Goal: Information Seeking & Learning: Learn about a topic

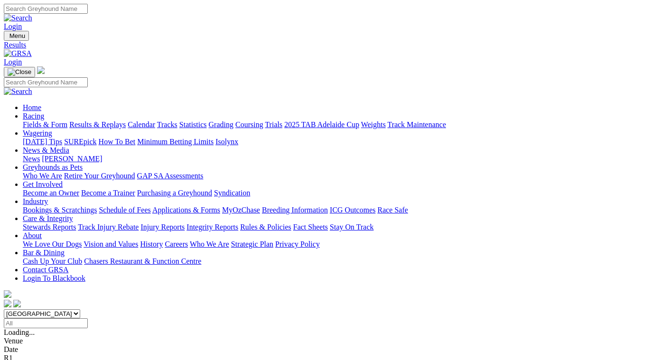
click at [36, 345] on span "8 7 4 5" at bounding box center [25, 349] width 21 height 8
click at [36, 354] on span "1 2 8 4" at bounding box center [25, 358] width 21 height 8
click at [36, 360] on span "5 1 4 7" at bounding box center [25, 366] width 21 height 8
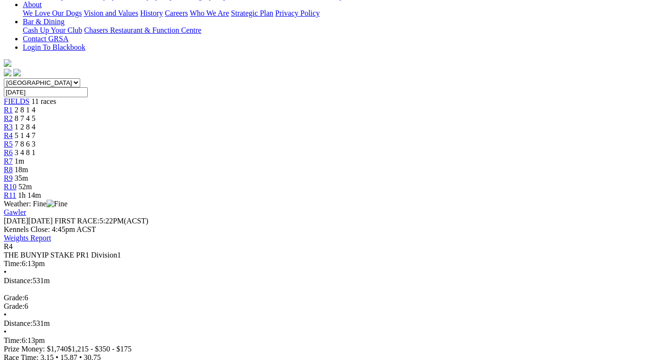
scroll to position [237, 0]
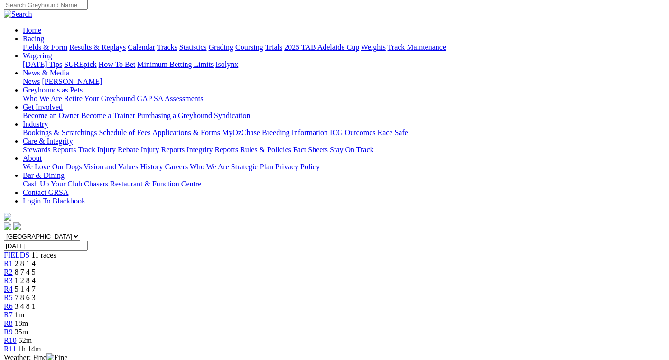
scroll to position [0, 0]
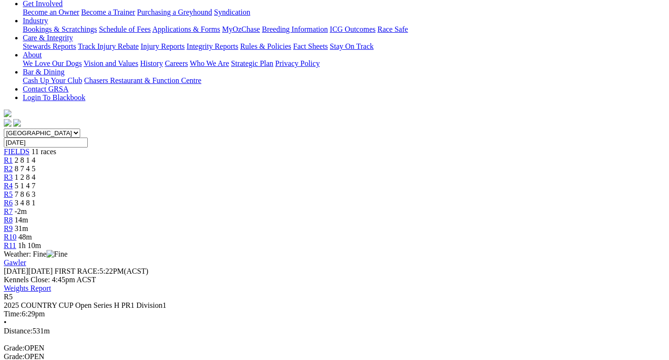
scroll to position [190, 0]
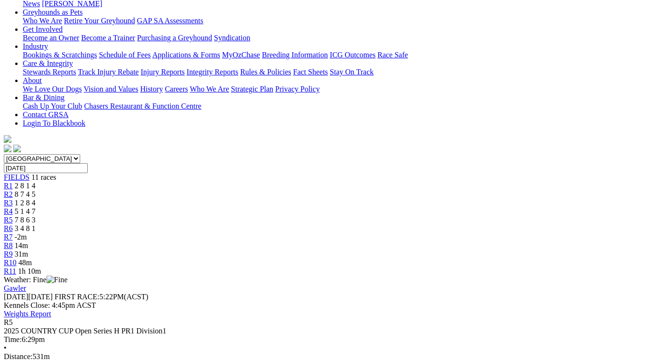
scroll to position [142, 0]
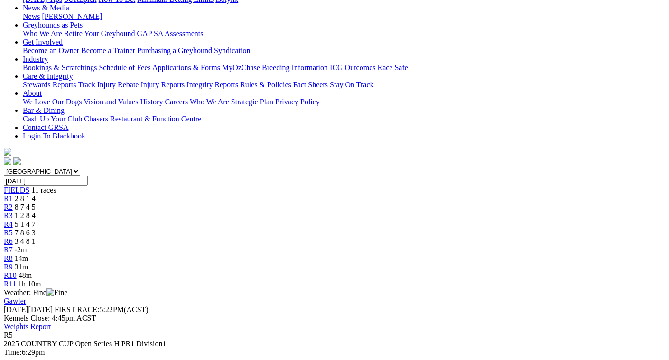
click at [370, 237] on div "R6 3 4 8 1" at bounding box center [334, 241] width 661 height 9
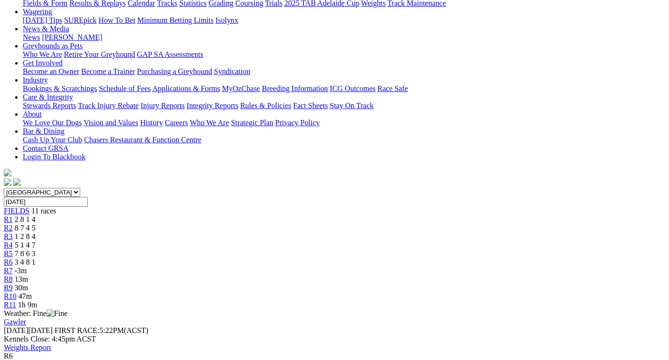
scroll to position [10, 0]
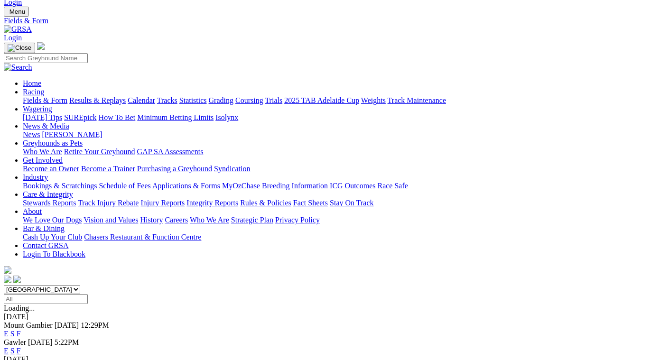
scroll to position [47, 0]
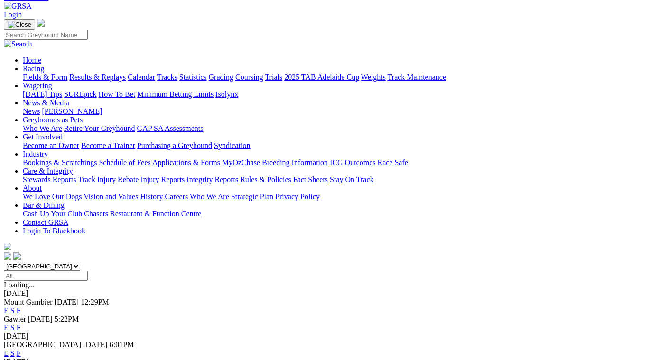
click at [21, 349] on link "F" at bounding box center [19, 353] width 4 height 8
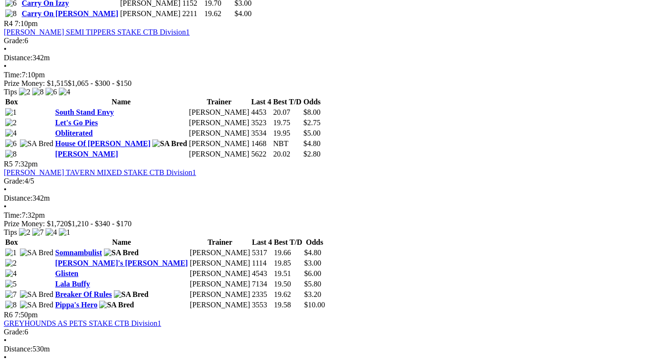
scroll to position [901, 0]
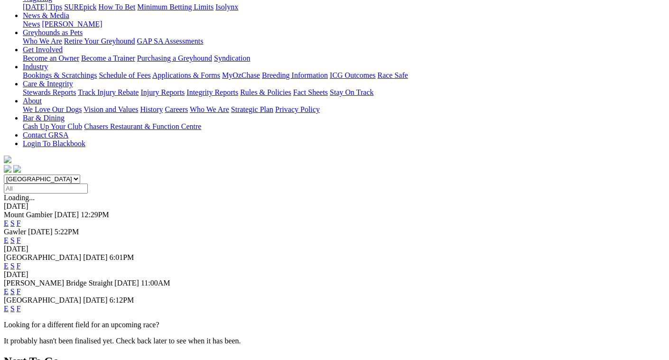
scroll to position [165, 0]
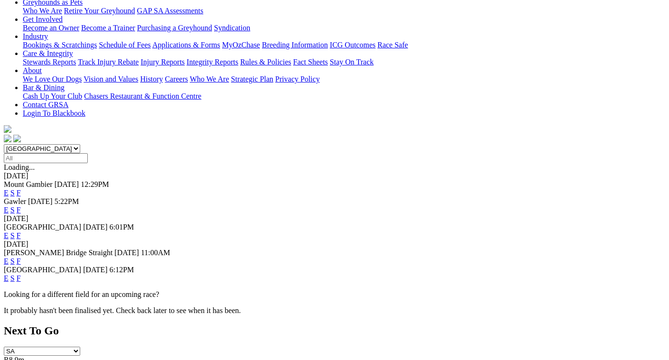
click at [21, 257] on link "F" at bounding box center [19, 261] width 4 height 8
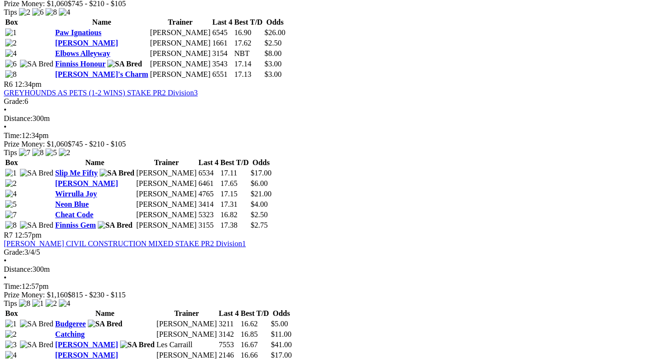
scroll to position [1186, 0]
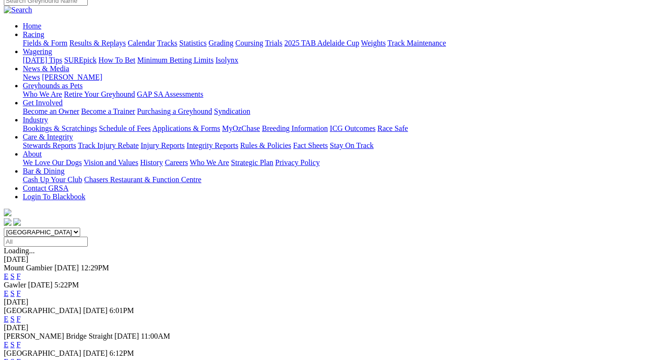
scroll to position [142, 0]
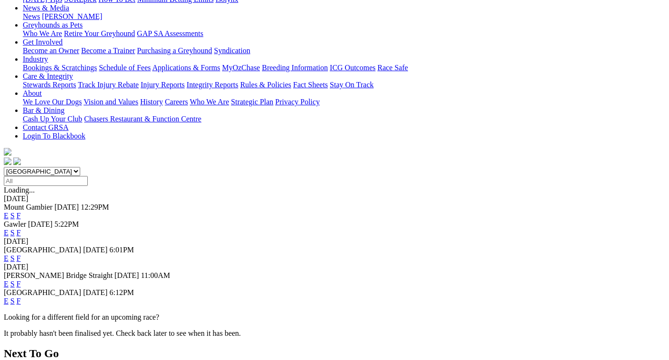
click at [21, 297] on link "F" at bounding box center [19, 301] width 4 height 8
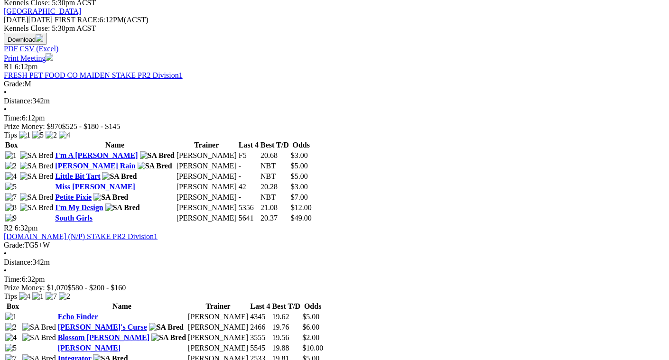
scroll to position [427, 0]
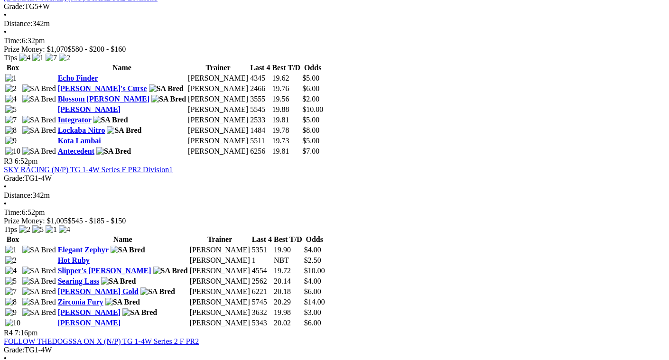
scroll to position [664, 0]
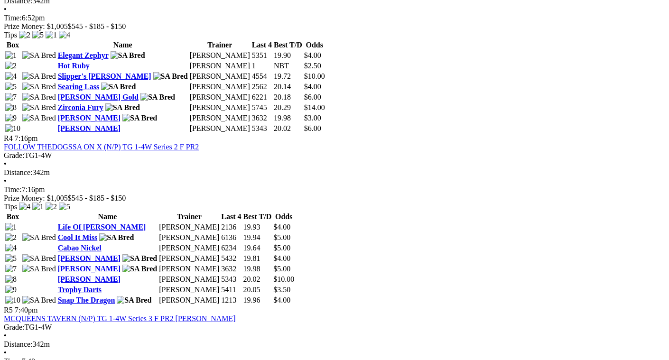
scroll to position [854, 0]
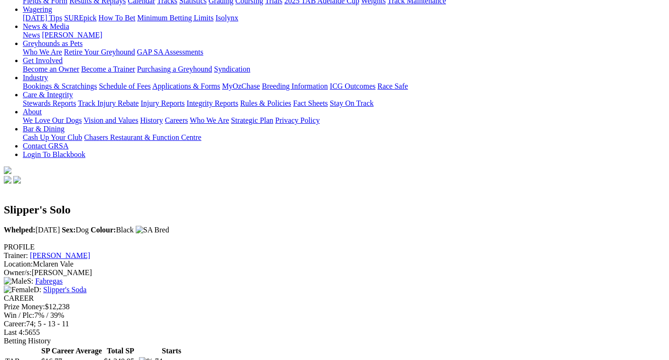
scroll to position [105, 90]
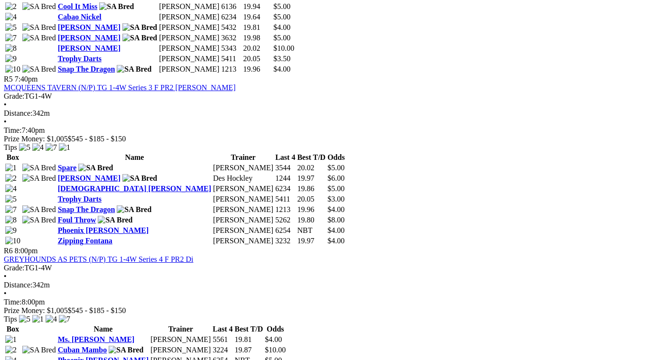
scroll to position [1091, 0]
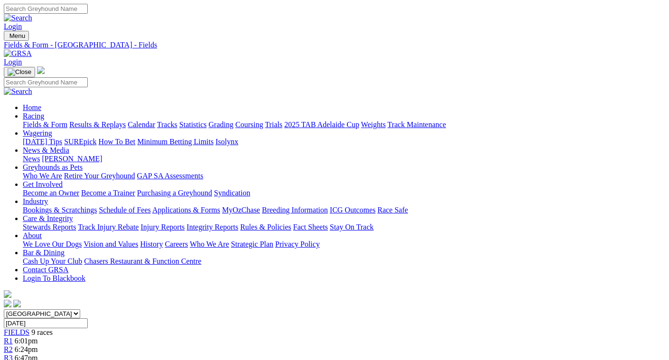
click at [359, 120] on link "2025 TAB Adelaide Cup" at bounding box center [321, 124] width 75 height 8
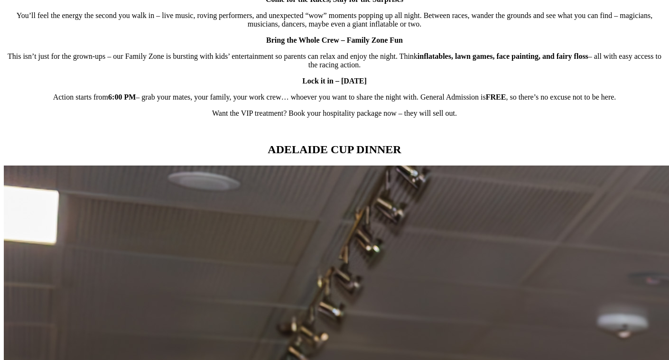
scroll to position [806, 0]
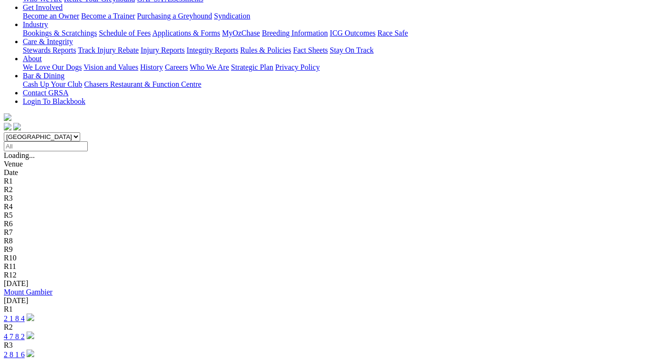
scroll to position [190, 0]
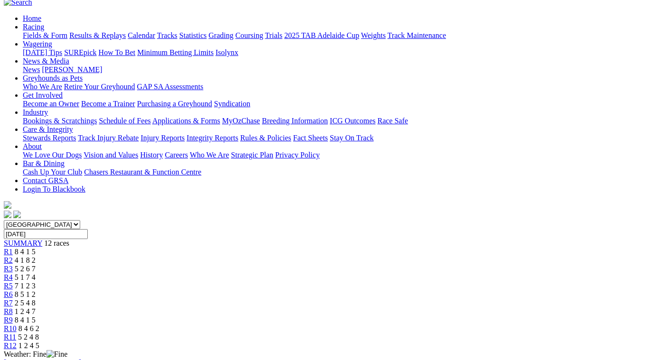
scroll to position [95, 0]
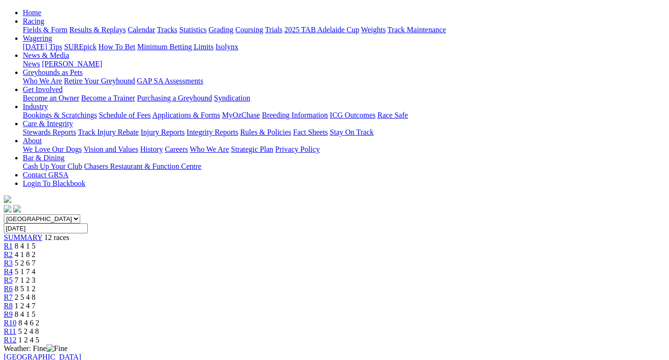
click at [13, 250] on span "R2" at bounding box center [8, 254] width 9 height 8
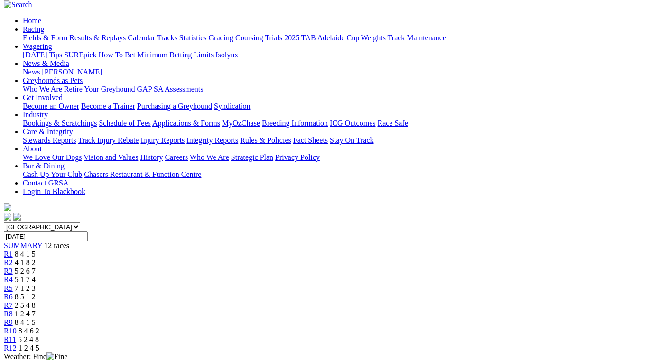
scroll to position [142, 0]
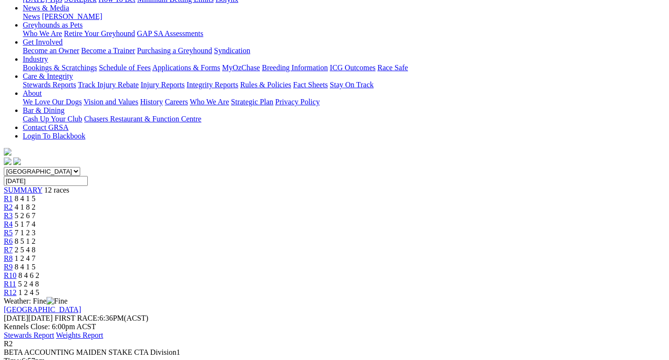
click at [213, 212] on div "R3 5 2 6 7" at bounding box center [334, 216] width 661 height 9
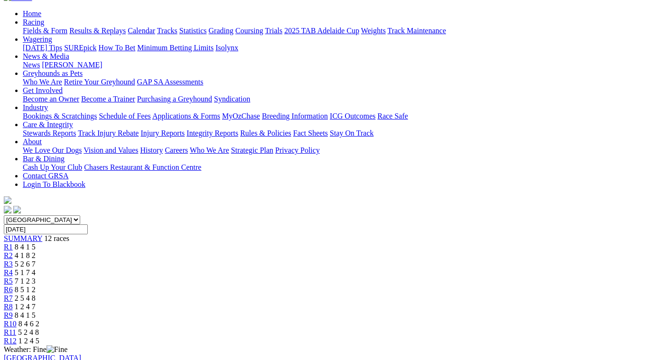
scroll to position [95, 0]
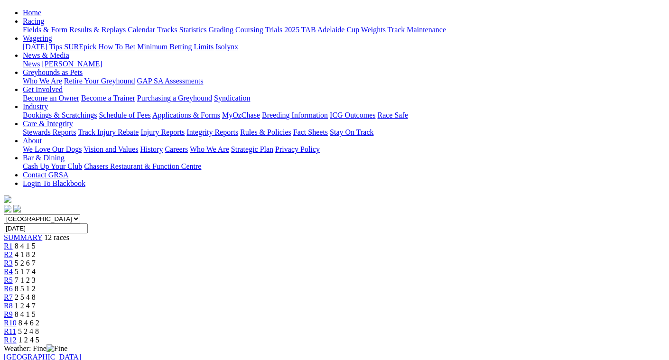
click at [36, 268] on span "5 1 7 4" at bounding box center [25, 272] width 21 height 8
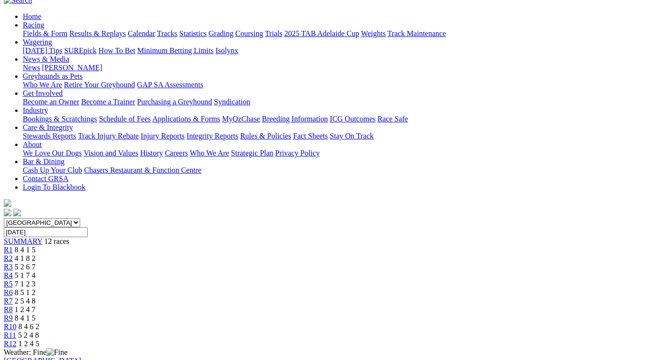
scroll to position [95, 0]
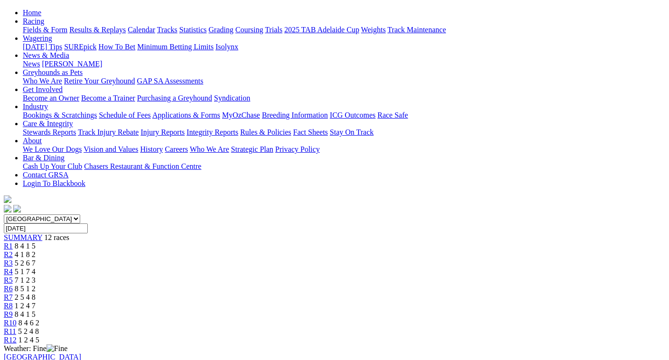
click at [36, 276] on span "7 1 2 3" at bounding box center [25, 280] width 21 height 8
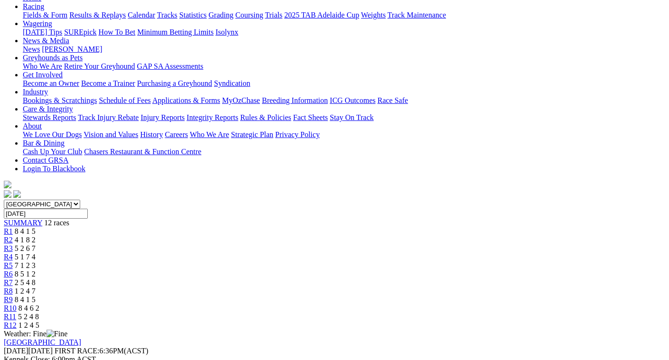
scroll to position [95, 0]
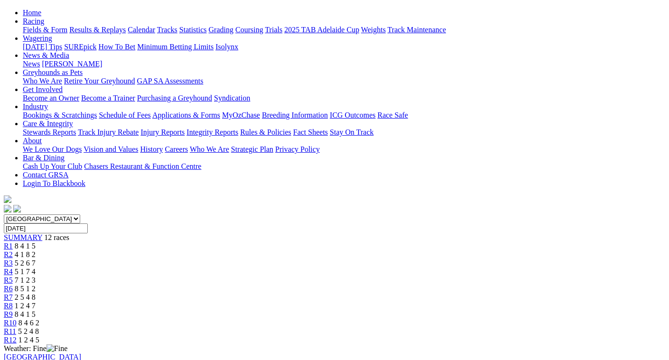
click at [36, 285] on span "8 5 1 2" at bounding box center [25, 289] width 21 height 8
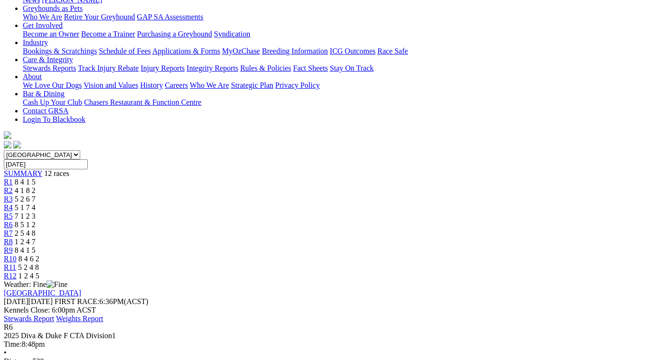
scroll to position [142, 0]
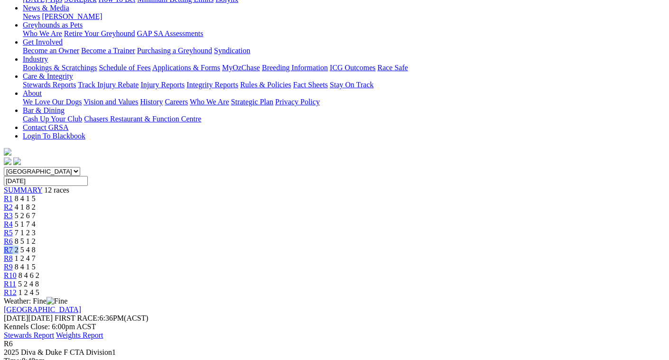
click at [383, 167] on div "[GEOGRAPHIC_DATA] [GEOGRAPHIC_DATA] [GEOGRAPHIC_DATA] [GEOGRAPHIC_DATA] [GEOGRA…" at bounding box center [334, 232] width 661 height 130
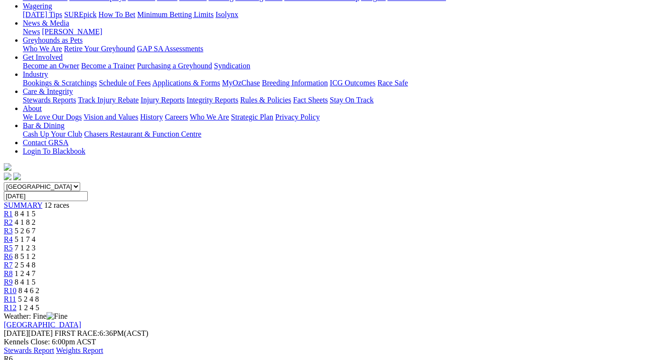
click at [36, 261] on span "2 5 4 8" at bounding box center [25, 265] width 21 height 8
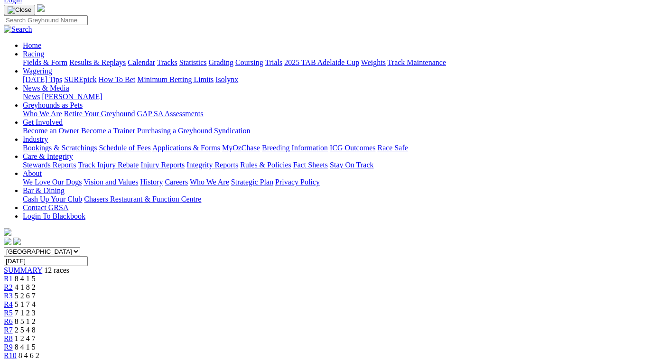
scroll to position [47, 0]
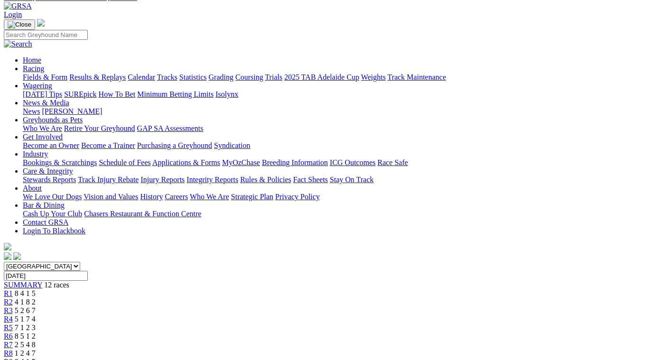
click at [36, 358] on span "8 4 1 5" at bounding box center [25, 362] width 21 height 8
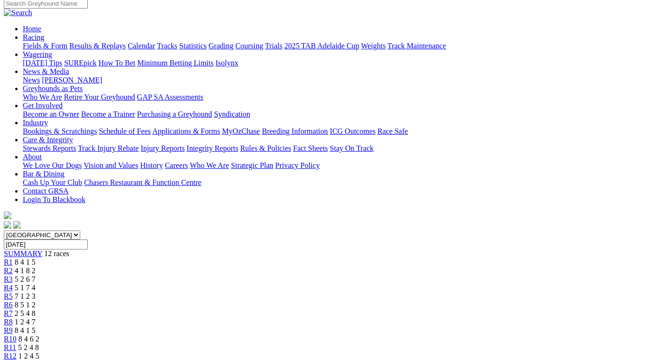
scroll to position [47, 0]
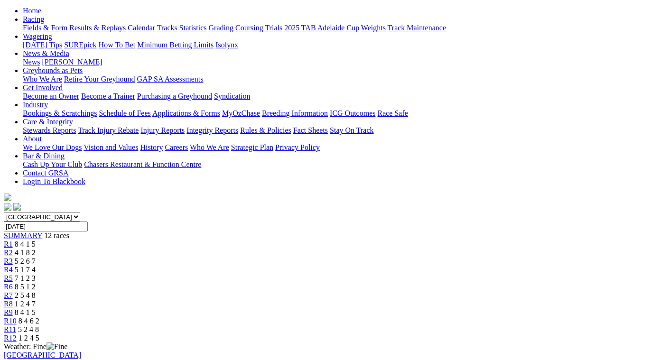
scroll to position [47, 0]
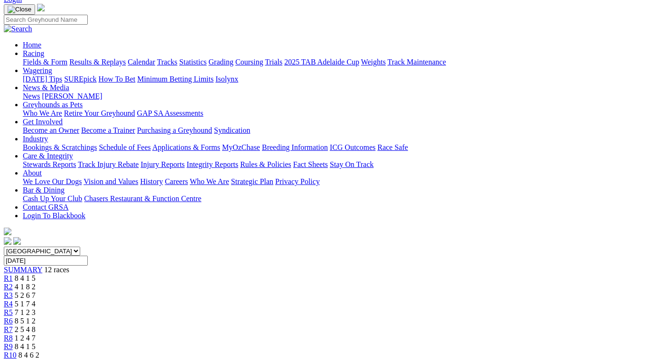
scroll to position [47, 0]
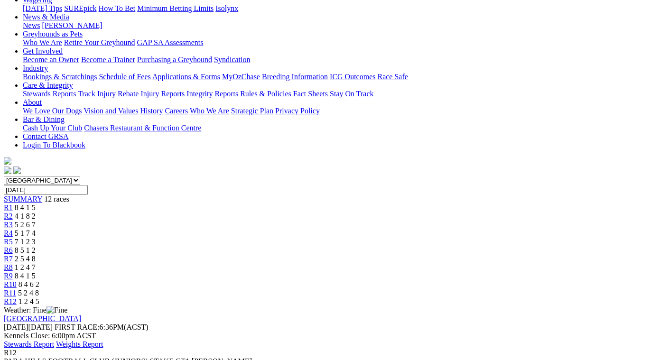
scroll to position [142, 0]
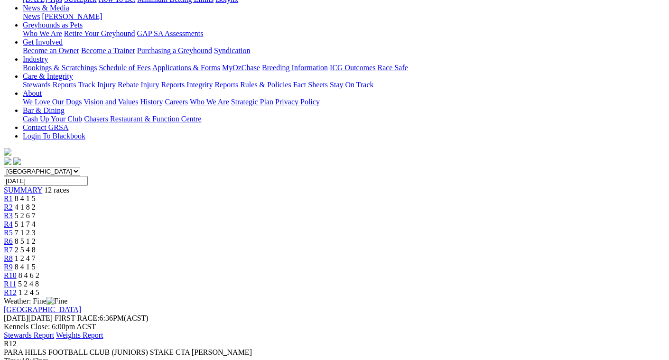
click at [256, 220] on div "R4 5 1 7 4" at bounding box center [334, 224] width 661 height 9
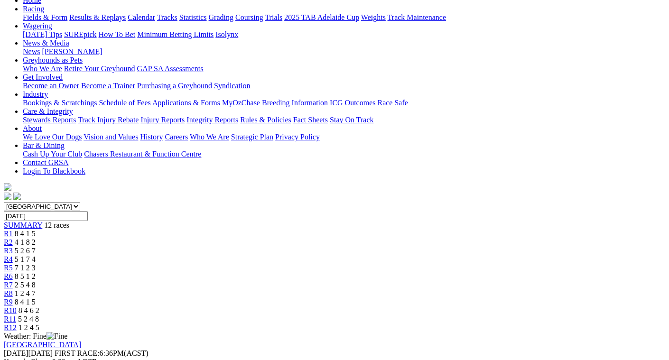
scroll to position [142, 0]
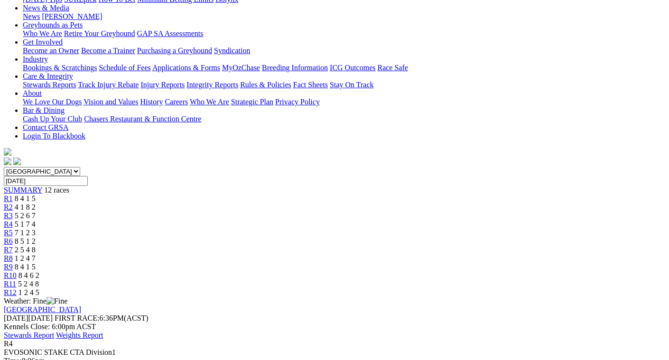
click at [36, 212] on span "5 2 6 7" at bounding box center [25, 216] width 21 height 8
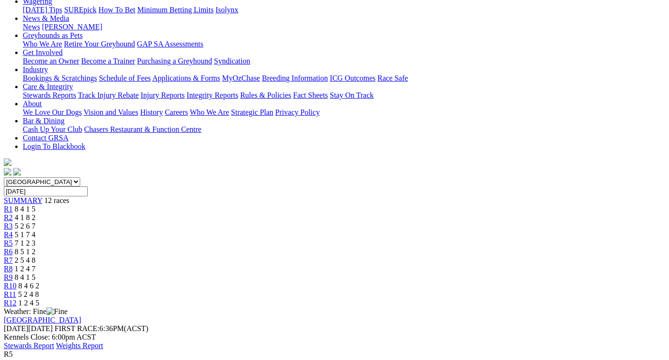
scroll to position [142, 0]
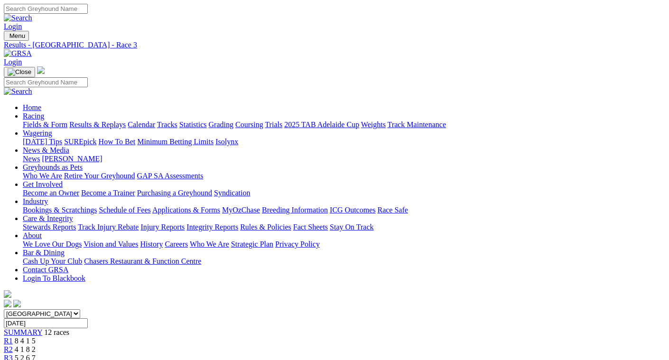
click at [88, 318] on input "[DATE]" at bounding box center [46, 323] width 84 height 10
type input "[DATE]"
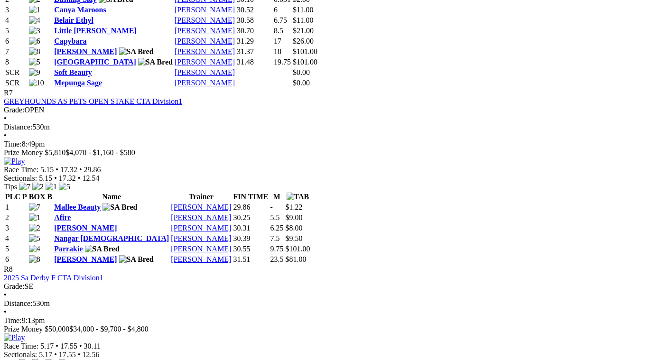
scroll to position [1471, 0]
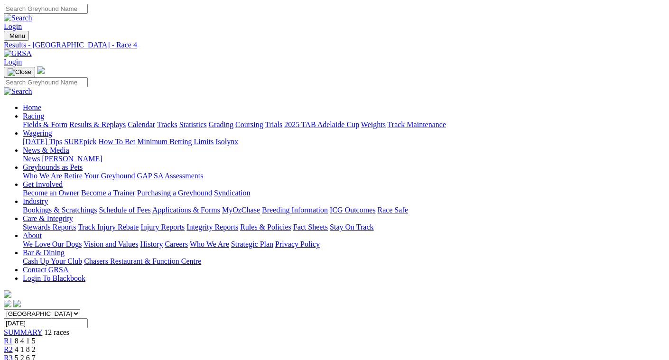
click at [98, 120] on link "Results & Replays" at bounding box center [97, 124] width 56 height 8
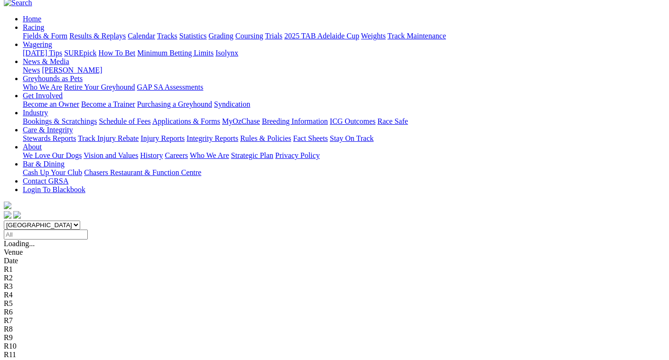
scroll to position [95, 0]
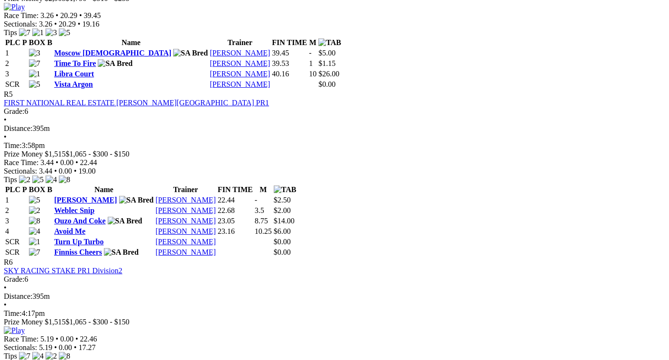
scroll to position [1044, 0]
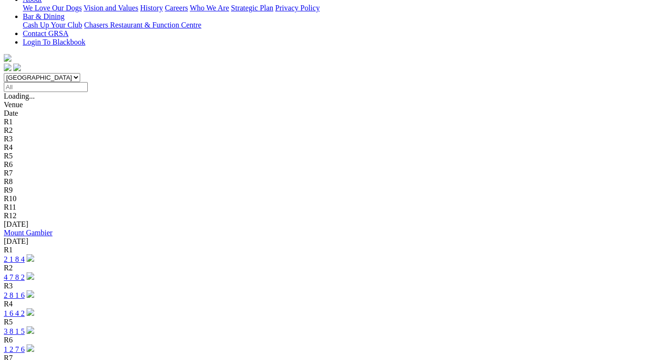
scroll to position [237, 0]
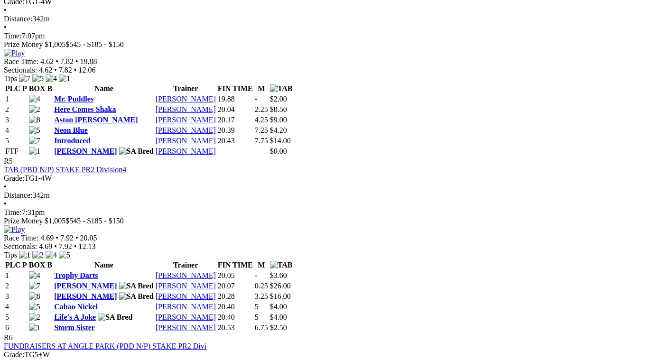
scroll to position [949, 0]
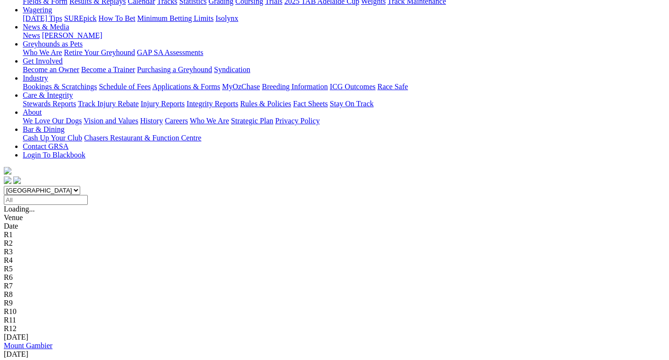
scroll to position [237, 0]
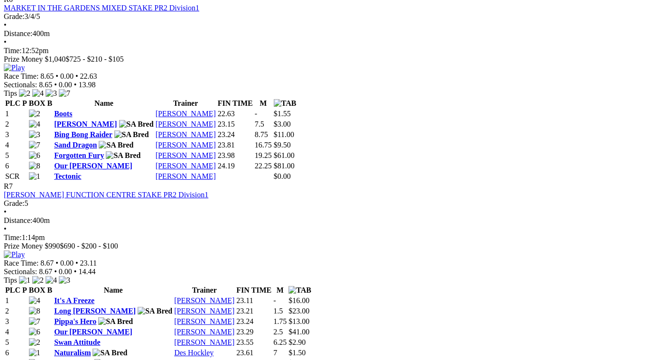
scroll to position [1376, 0]
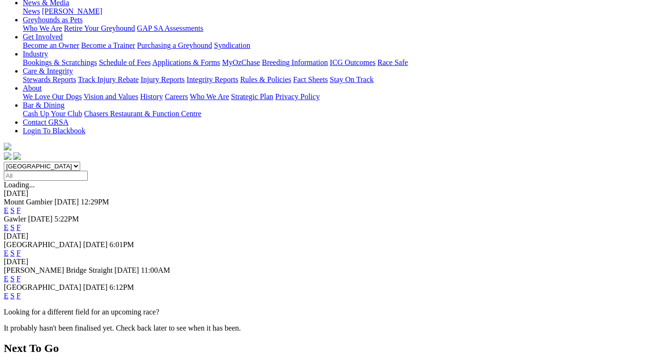
scroll to position [142, 0]
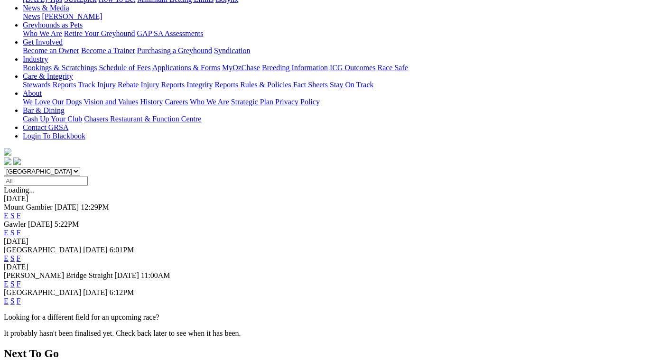
click at [21, 280] on link "F" at bounding box center [19, 284] width 4 height 8
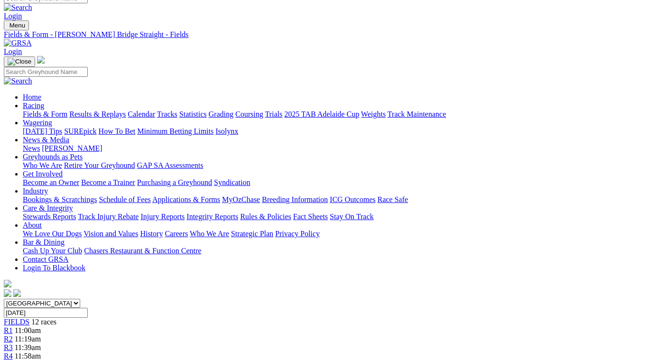
scroll to position [0, 90]
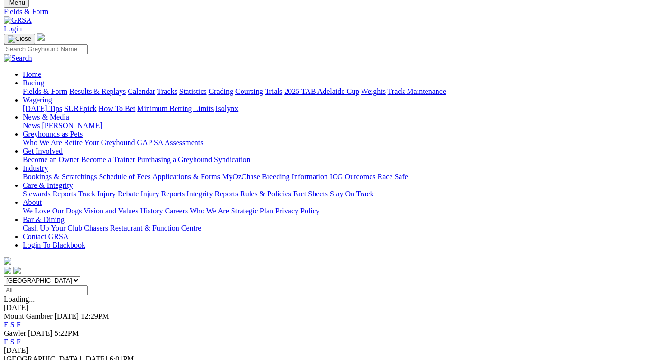
scroll to position [95, 0]
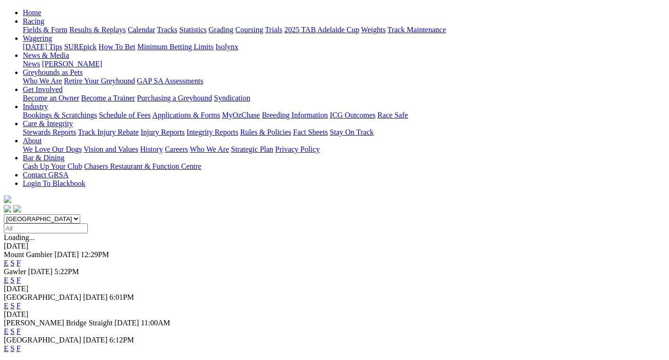
click at [21, 302] on link "F" at bounding box center [19, 306] width 4 height 8
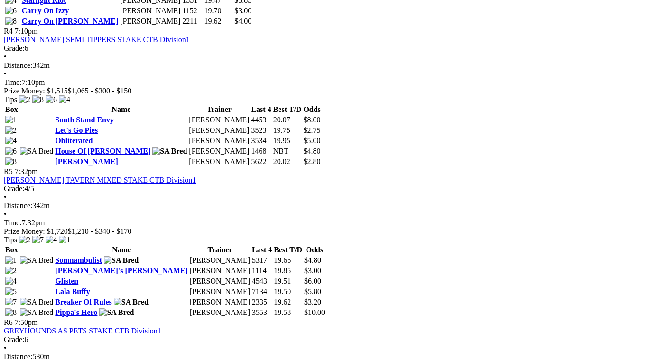
scroll to position [901, 0]
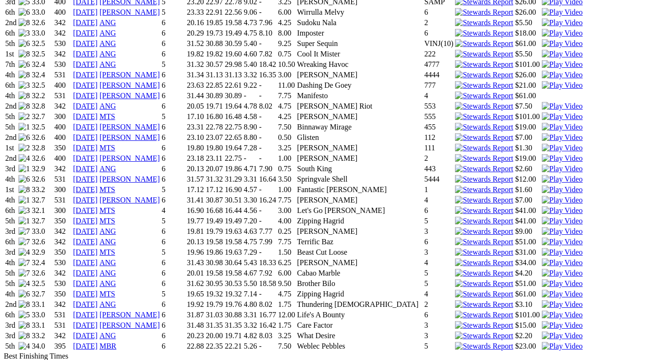
scroll to position [1281, 0]
